Goal: Share content

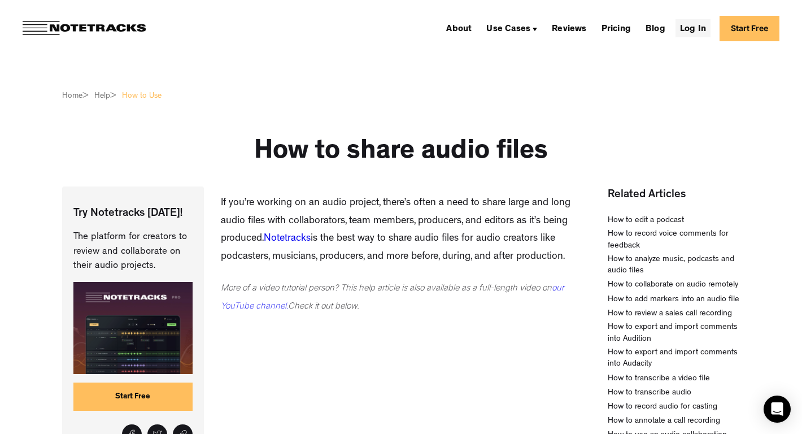
click at [696, 24] on link "Log In" at bounding box center [693, 28] width 35 height 18
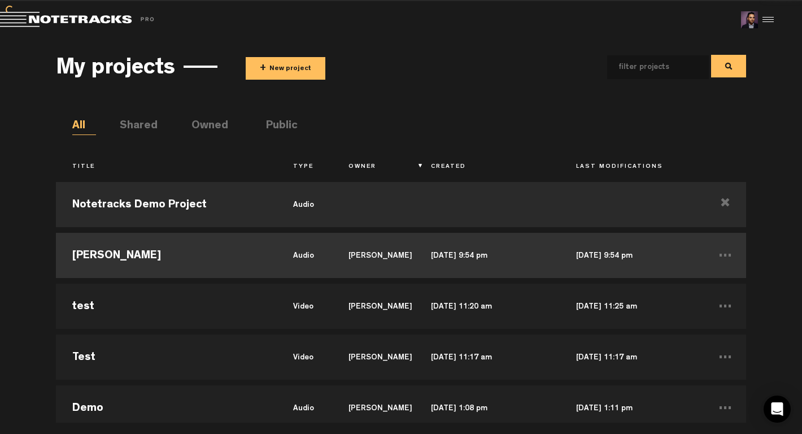
click at [453, 251] on td "[DATE] 9:54 pm" at bounding box center [487, 255] width 145 height 51
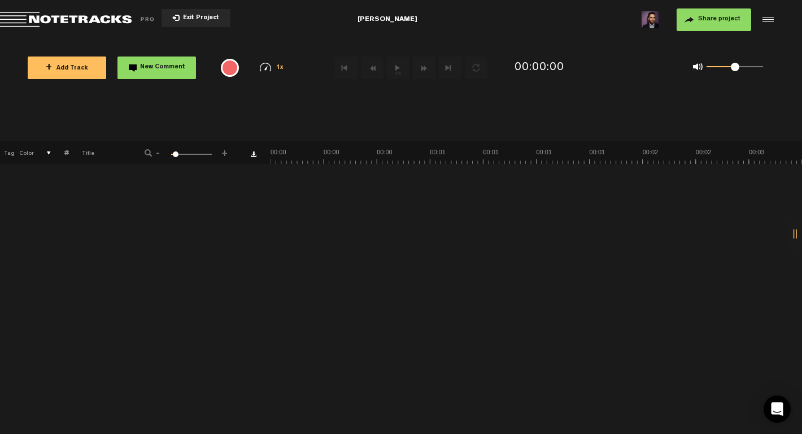
click at [695, 23] on button "Share project" at bounding box center [714, 19] width 75 height 23
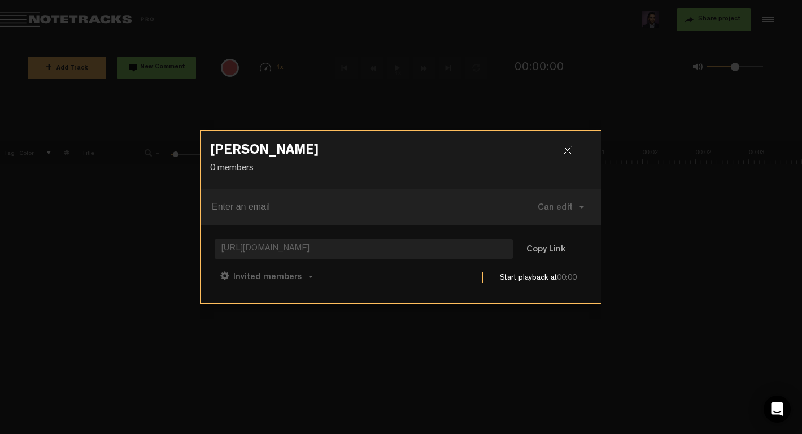
click at [562, 150] on h3 "[PERSON_NAME]" at bounding box center [401, 153] width 382 height 18
